Goal: Task Accomplishment & Management: Manage account settings

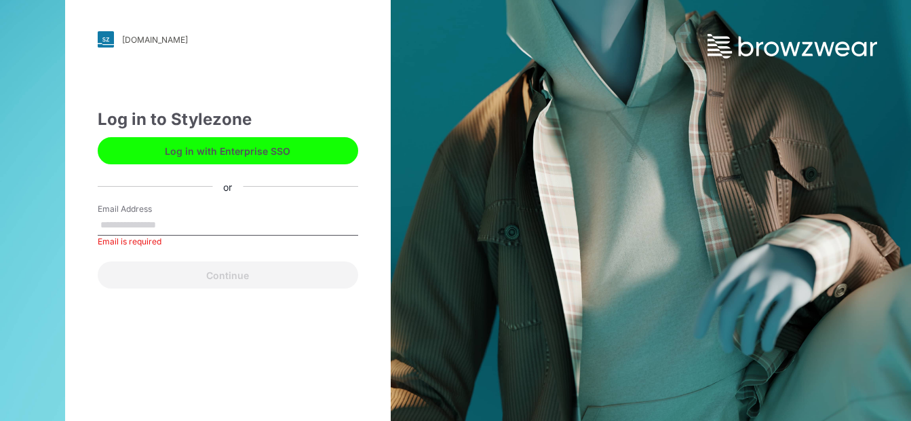
click at [198, 217] on input "Email Address" at bounding box center [228, 225] width 261 height 20
type input "**********"
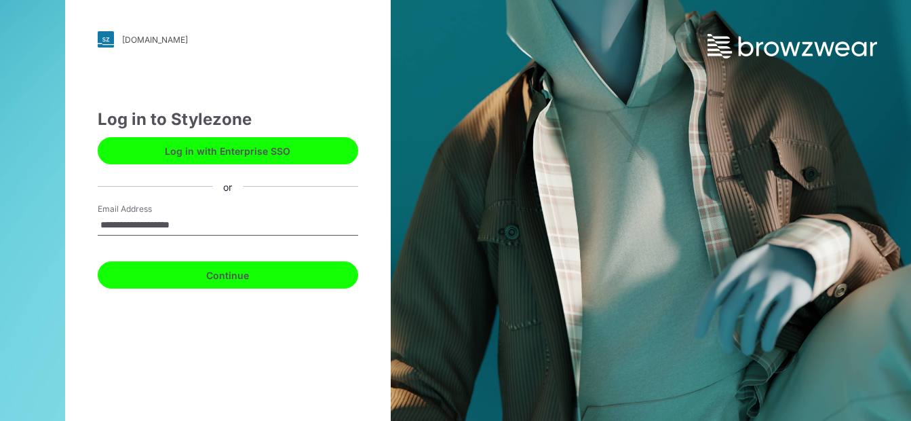
click at [209, 268] on button "Continue" at bounding box center [228, 274] width 261 height 27
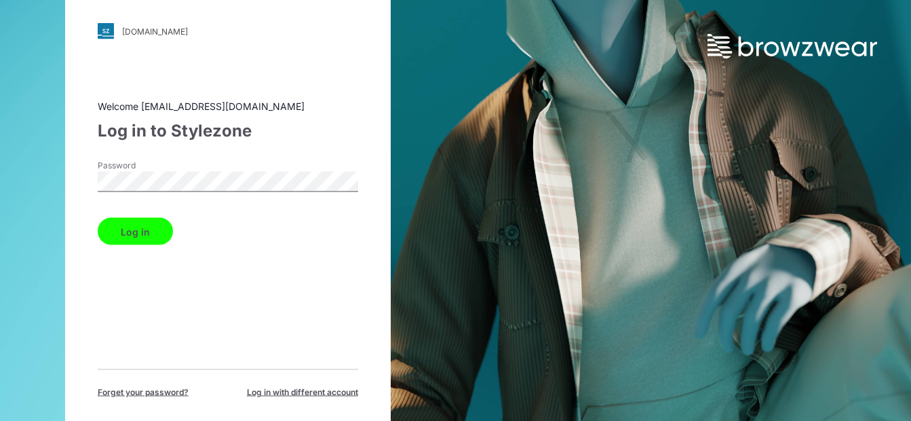
click at [98, 218] on button "Log in" at bounding box center [135, 231] width 75 height 27
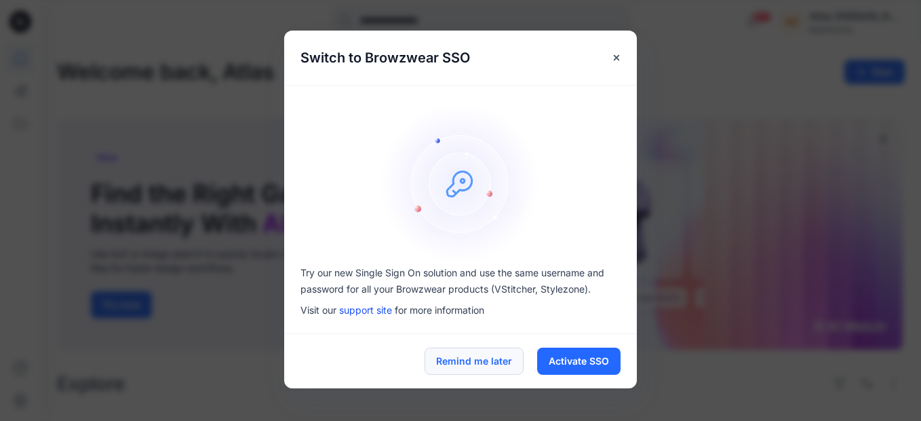
click at [498, 373] on button "Remind me later" at bounding box center [474, 360] width 99 height 27
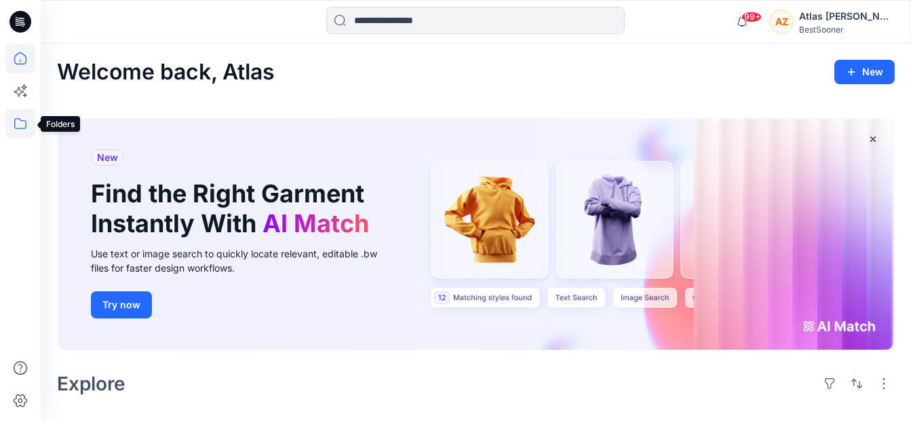
click at [16, 123] on icon at bounding box center [20, 124] width 30 height 30
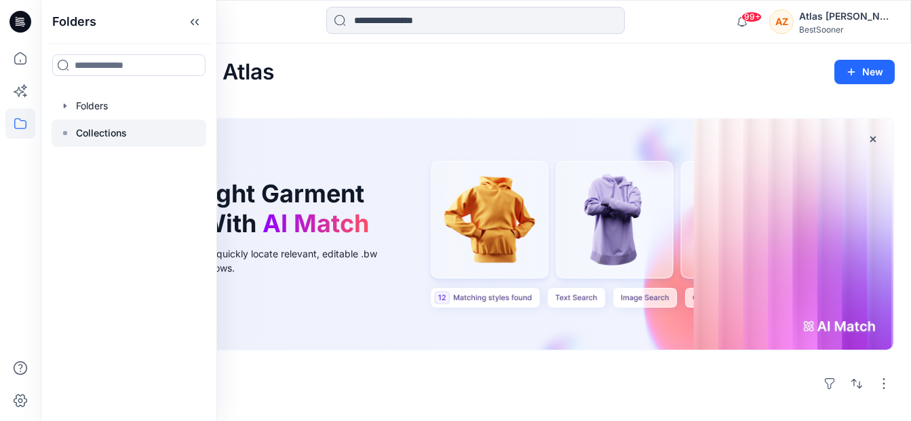
click at [137, 131] on div at bounding box center [129, 132] width 155 height 27
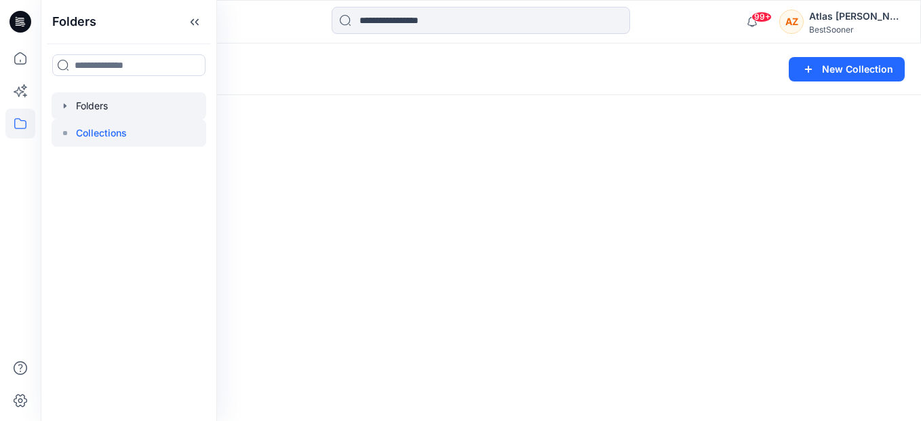
click at [124, 113] on div at bounding box center [129, 105] width 155 height 27
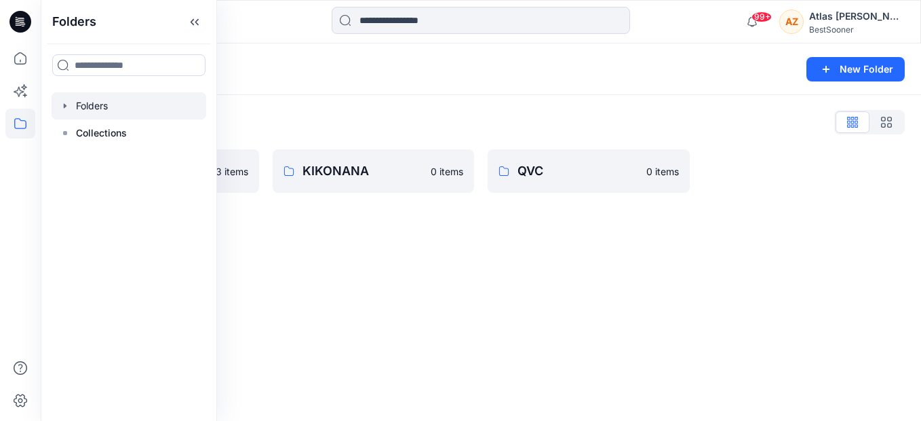
click at [754, 339] on div "Folders New Folder Folders List HSE 3 items KIKONANA 0 items QVC 0 items" at bounding box center [481, 231] width 881 height 377
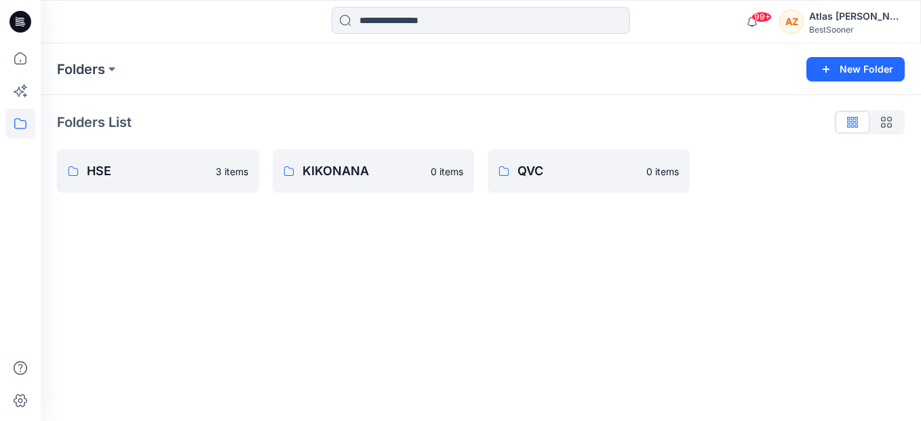
click at [604, 307] on div "Folders New Folder Folders List HSE 3 items KIKONANA 0 items QVC 0 items" at bounding box center [481, 231] width 881 height 377
click at [598, 174] on p "QVC" at bounding box center [588, 170] width 140 height 19
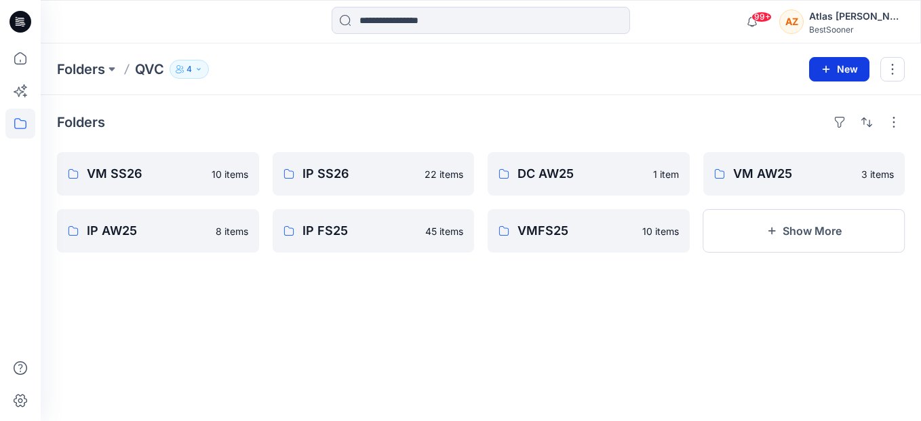
click at [829, 73] on icon "button" at bounding box center [826, 69] width 11 height 11
click at [832, 69] on button "New" at bounding box center [839, 69] width 60 height 24
click at [823, 60] on button "New" at bounding box center [839, 69] width 60 height 24
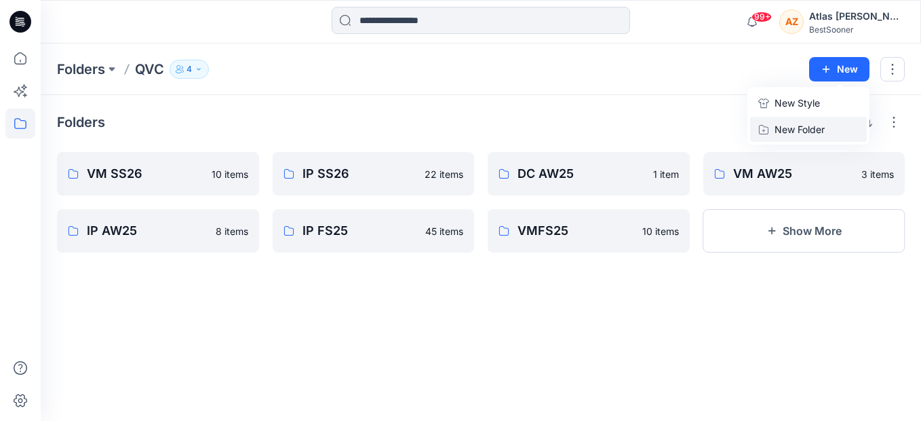
click at [815, 136] on p "New Folder" at bounding box center [800, 129] width 50 height 14
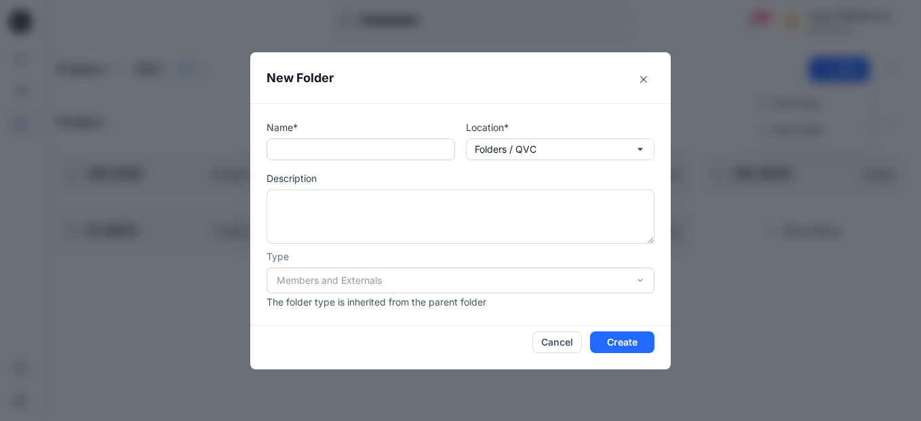
click at [346, 150] on input "text" at bounding box center [361, 149] width 189 height 22
type input "*******"
click at [636, 345] on button "Create" at bounding box center [622, 342] width 64 height 22
